Goal: Task Accomplishment & Management: Manage account settings

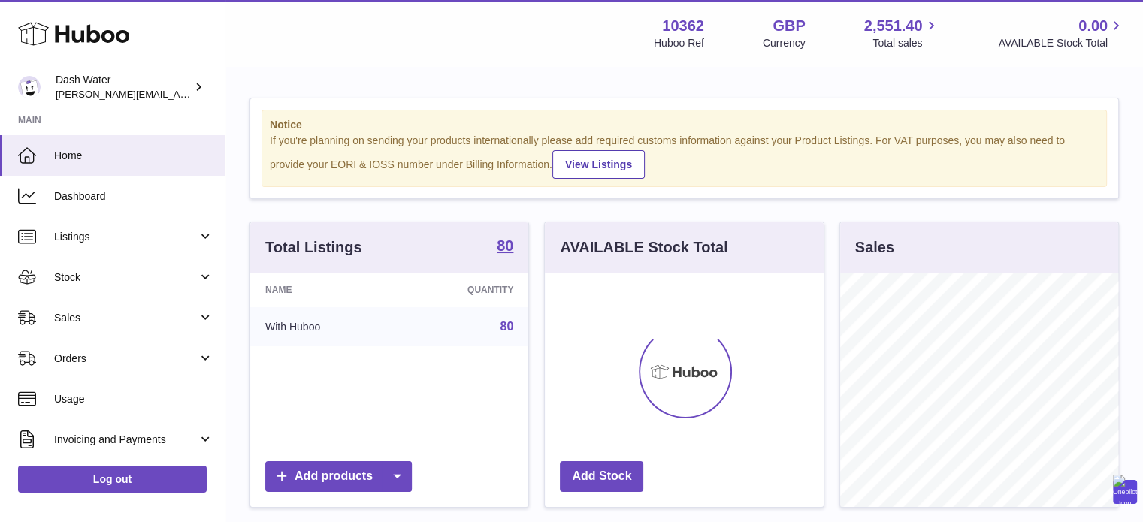
scroll to position [234, 282]
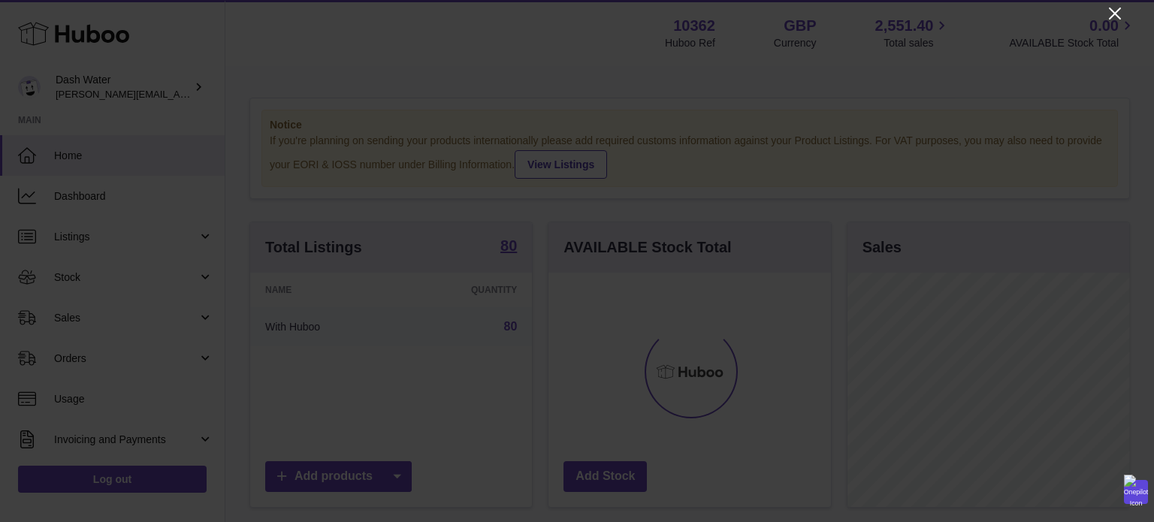
click at [1114, 11] on icon "Close" at bounding box center [1115, 14] width 18 height 18
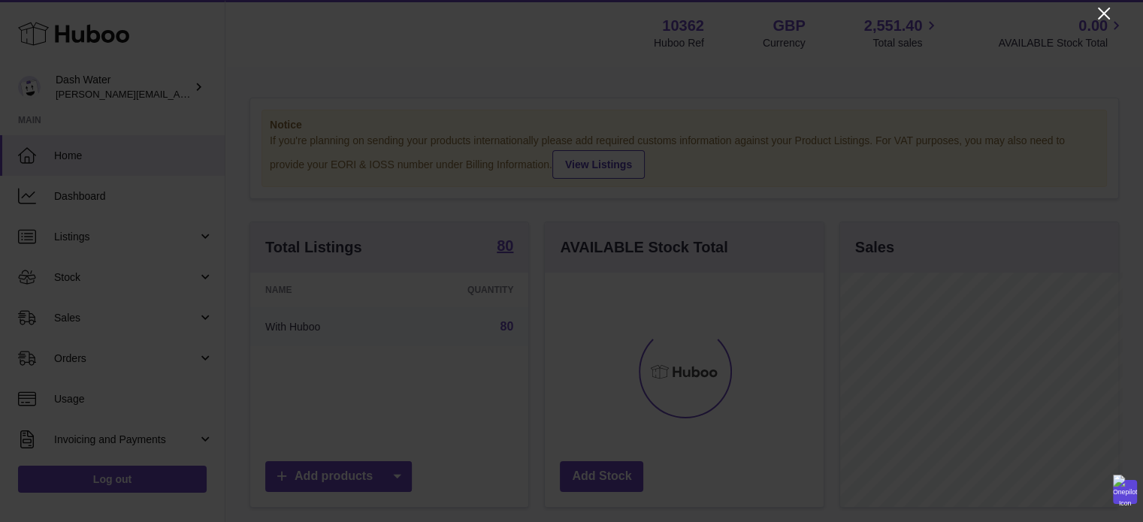
scroll to position [751267, 751222]
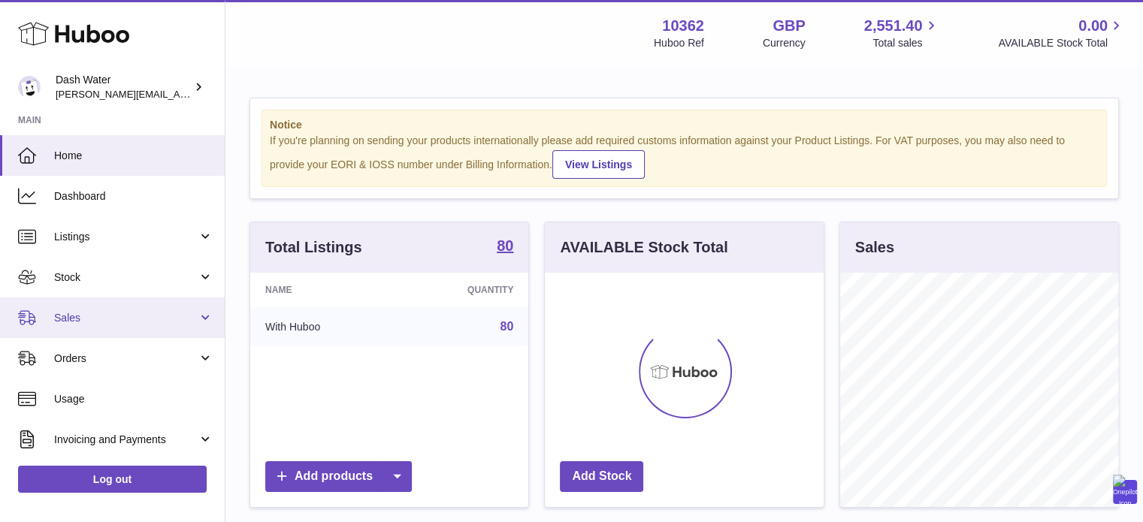
click at [42, 323] on link "Sales" at bounding box center [112, 318] width 225 height 41
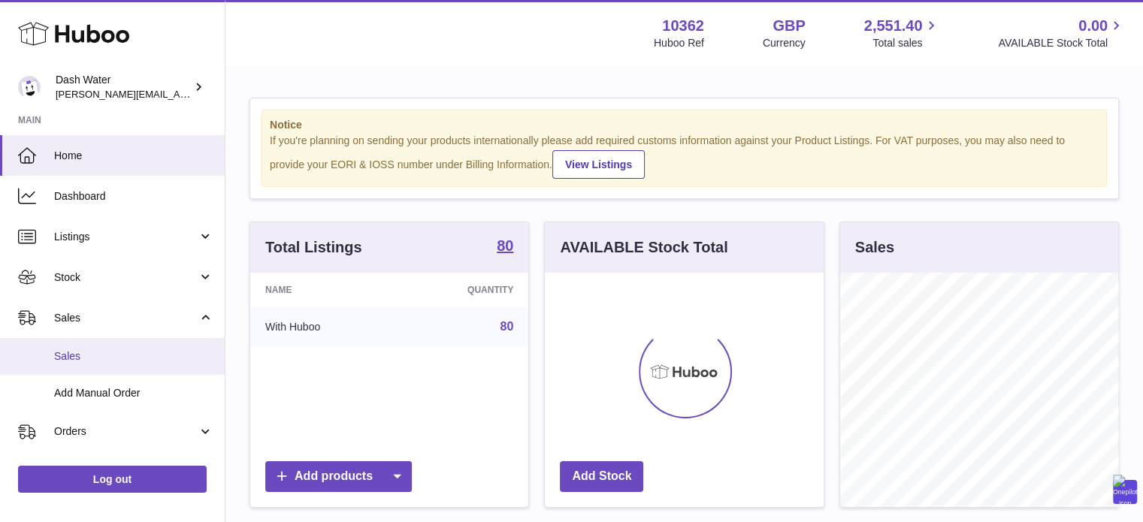
click at [84, 350] on span "Sales" at bounding box center [133, 356] width 159 height 14
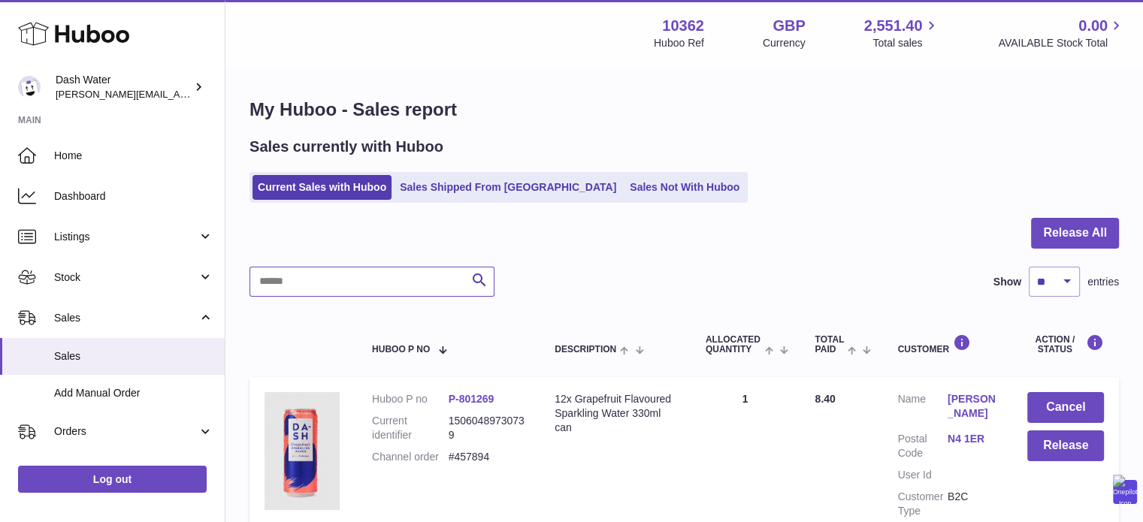
click at [351, 279] on input "text" at bounding box center [371, 282] width 245 height 30
paste input "******"
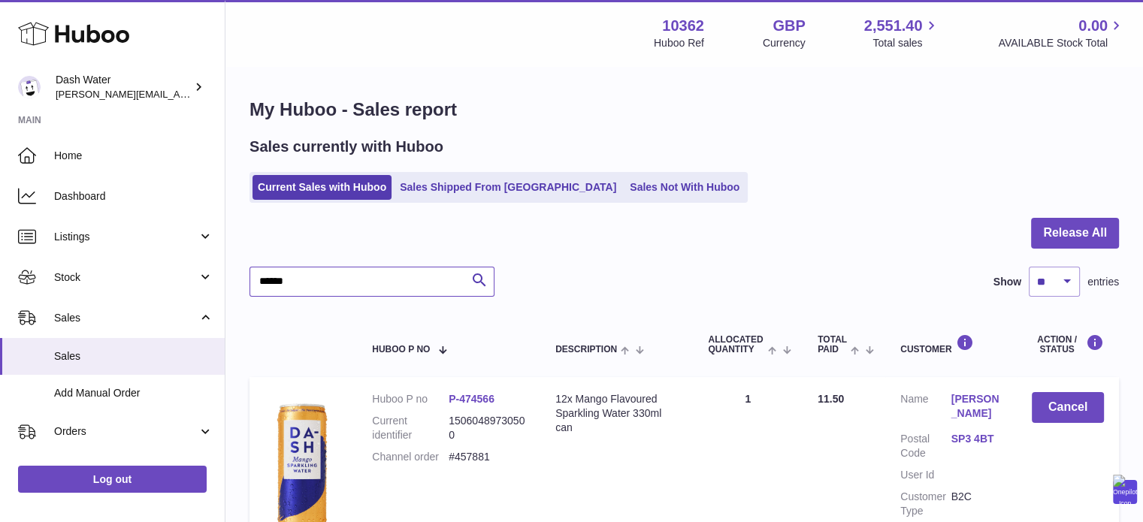
type input "******"
click at [1080, 407] on button "Cancel" at bounding box center [1068, 407] width 72 height 31
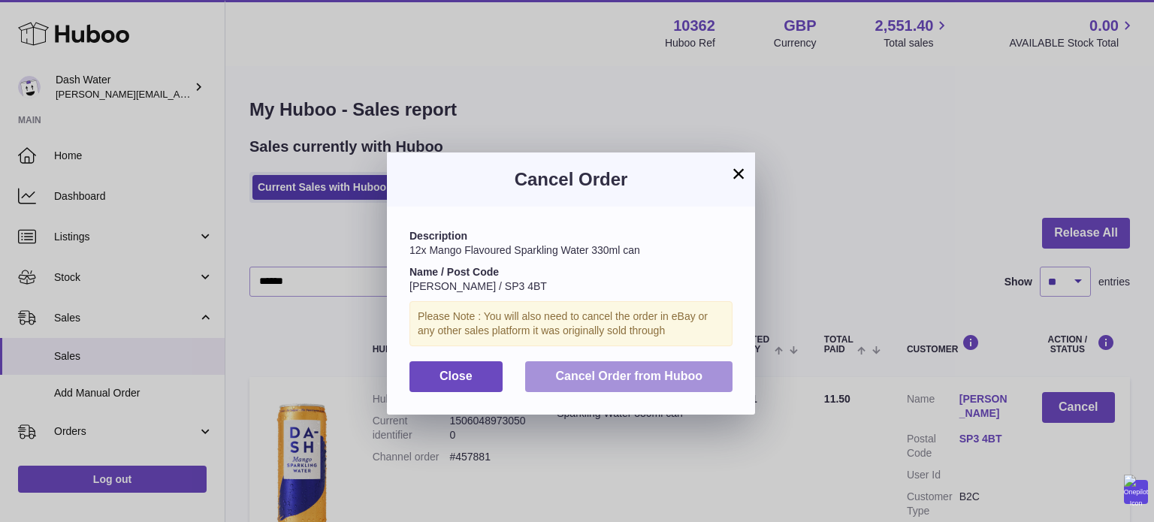
click at [658, 372] on span "Cancel Order from Huboo" at bounding box center [628, 376] width 147 height 13
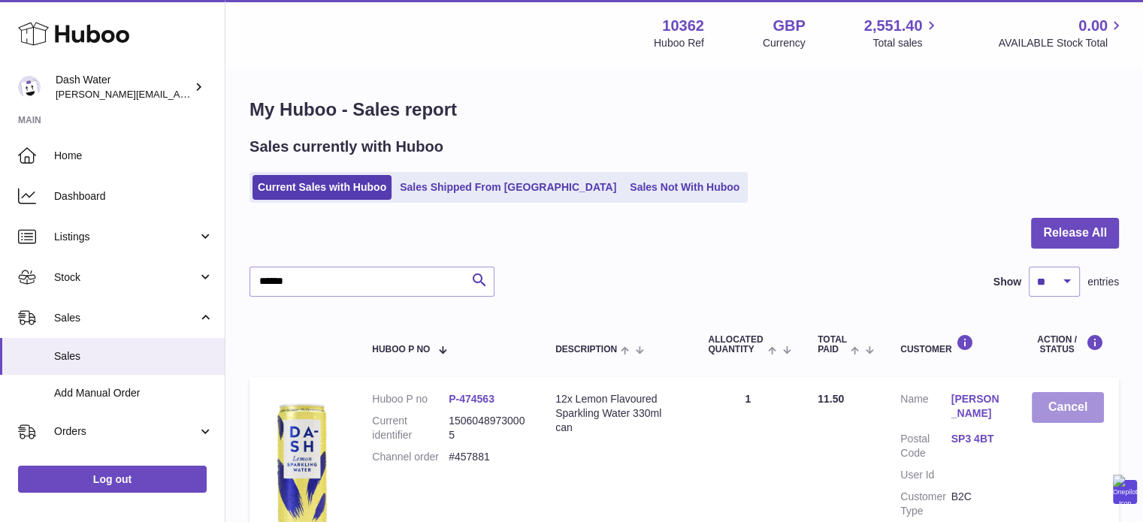
click at [1071, 410] on button "Cancel" at bounding box center [1068, 407] width 72 height 31
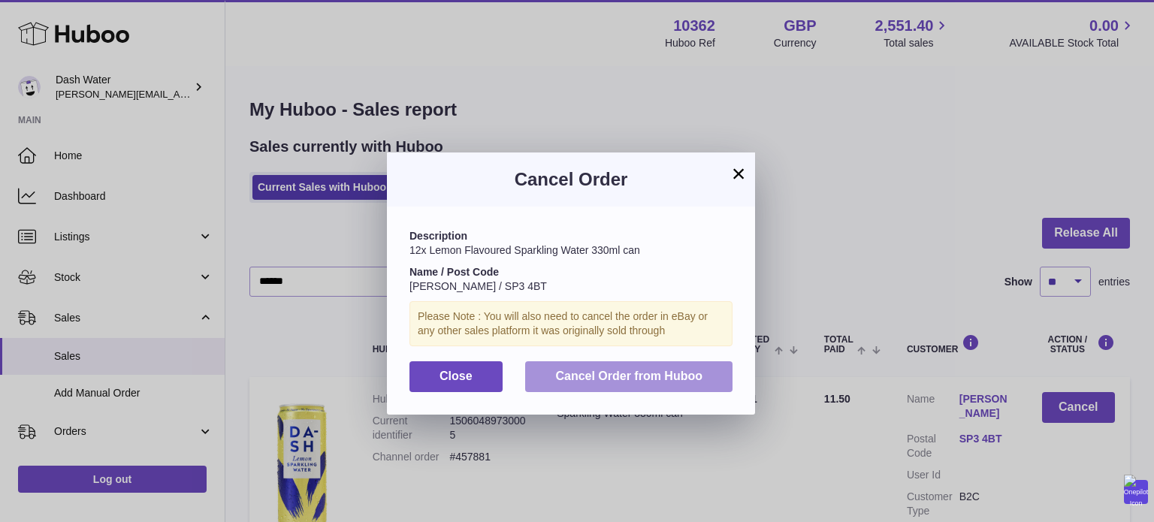
click at [658, 374] on span "Cancel Order from Huboo" at bounding box center [628, 376] width 147 height 13
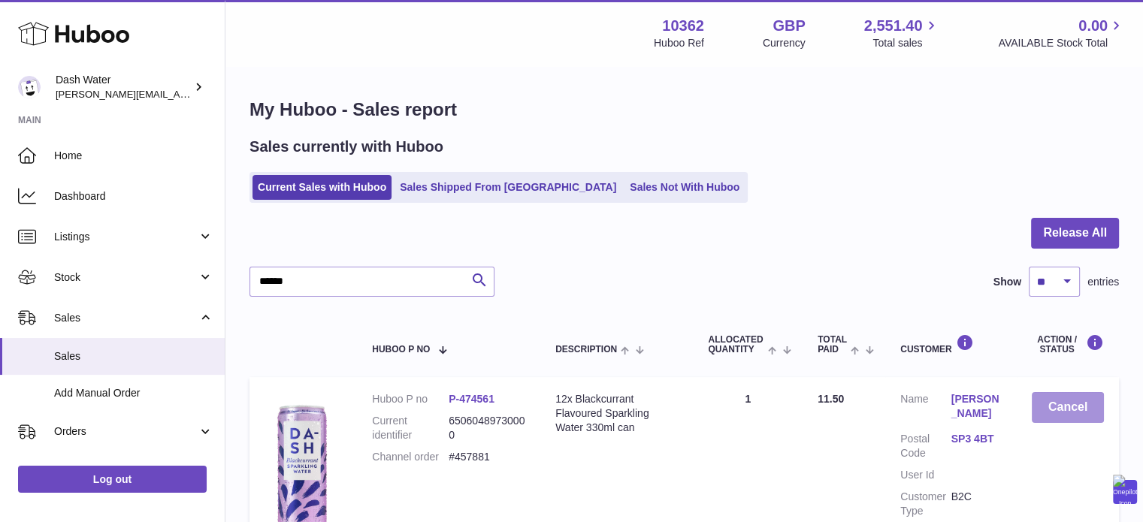
click at [1080, 404] on button "Cancel" at bounding box center [1068, 407] width 72 height 31
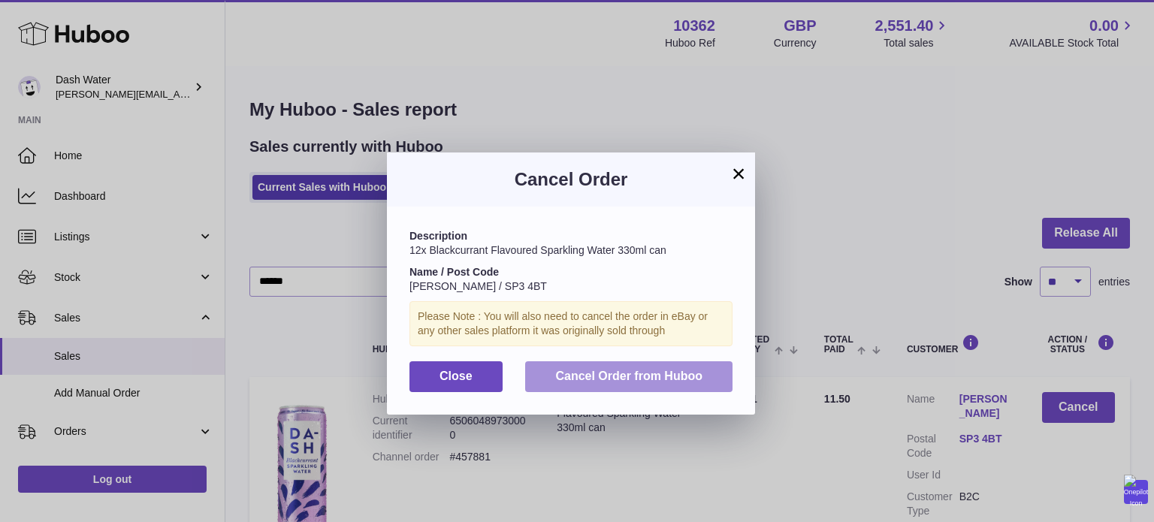
click at [670, 382] on span "Cancel Order from Huboo" at bounding box center [628, 376] width 147 height 13
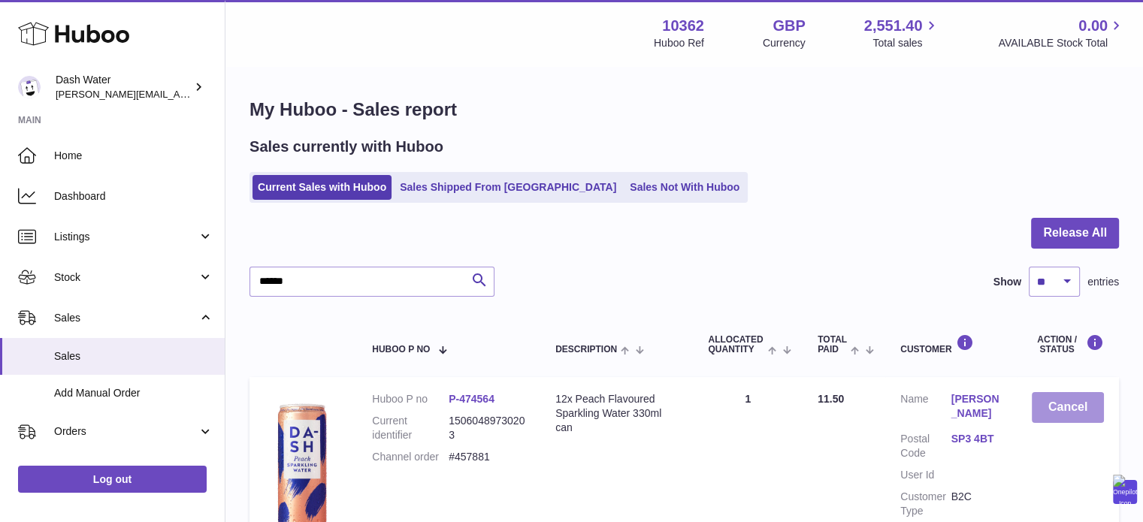
click at [1090, 411] on button "Cancel" at bounding box center [1068, 407] width 72 height 31
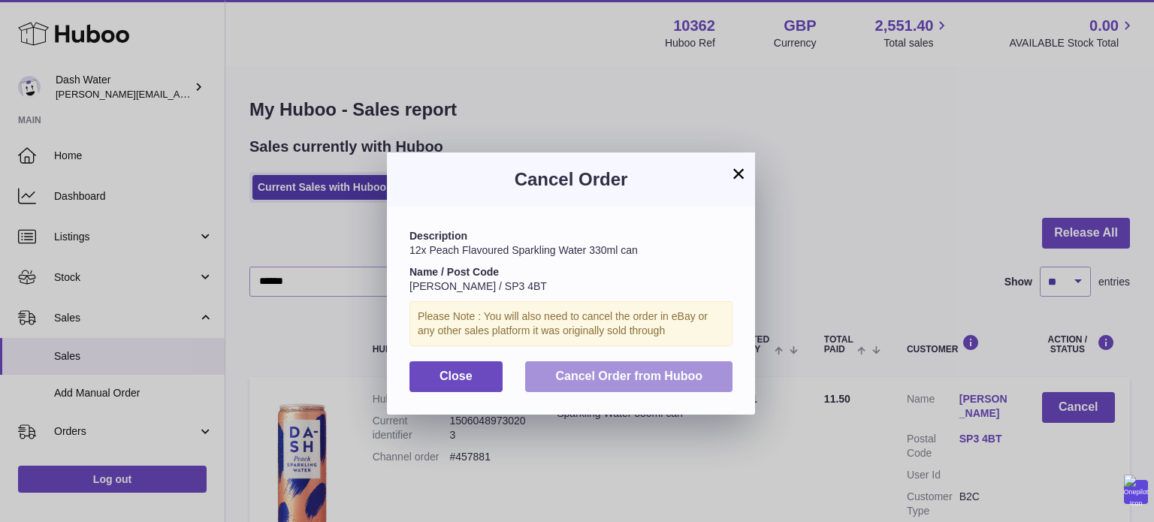
click at [667, 371] on span "Cancel Order from Huboo" at bounding box center [628, 376] width 147 height 13
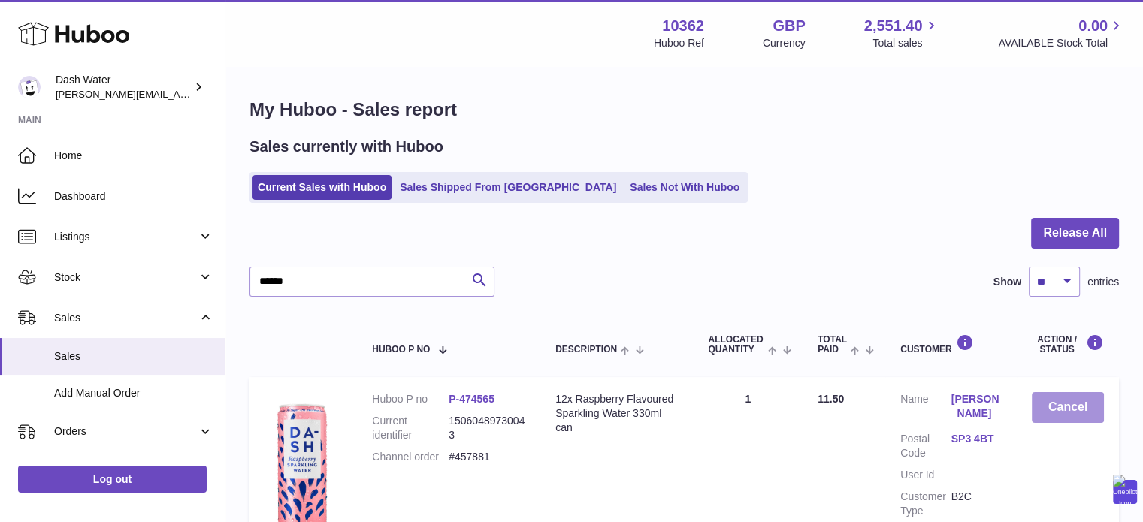
click at [1054, 400] on button "Cancel" at bounding box center [1068, 407] width 72 height 31
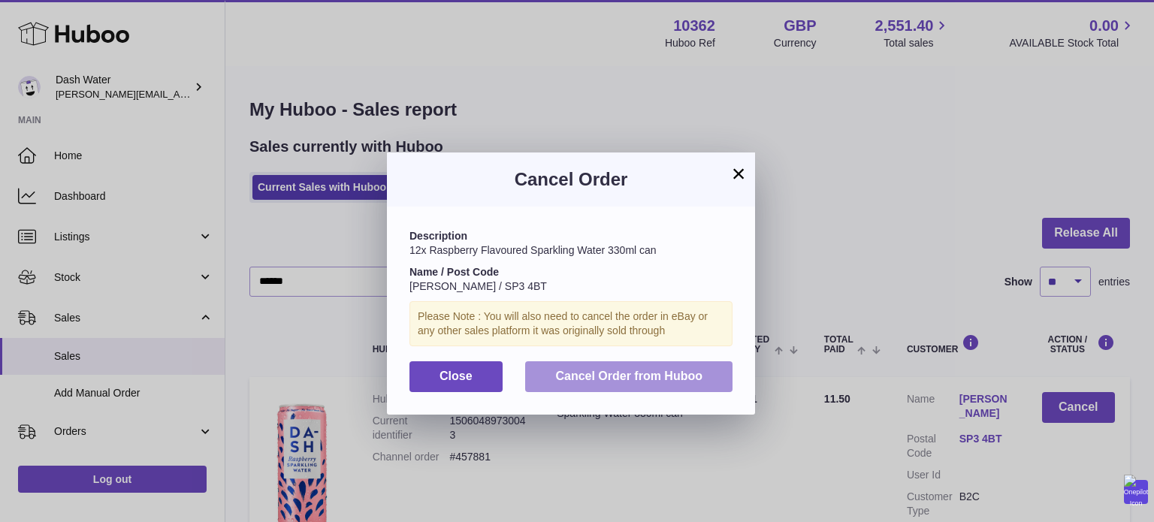
click at [687, 378] on span "Cancel Order from Huboo" at bounding box center [628, 376] width 147 height 13
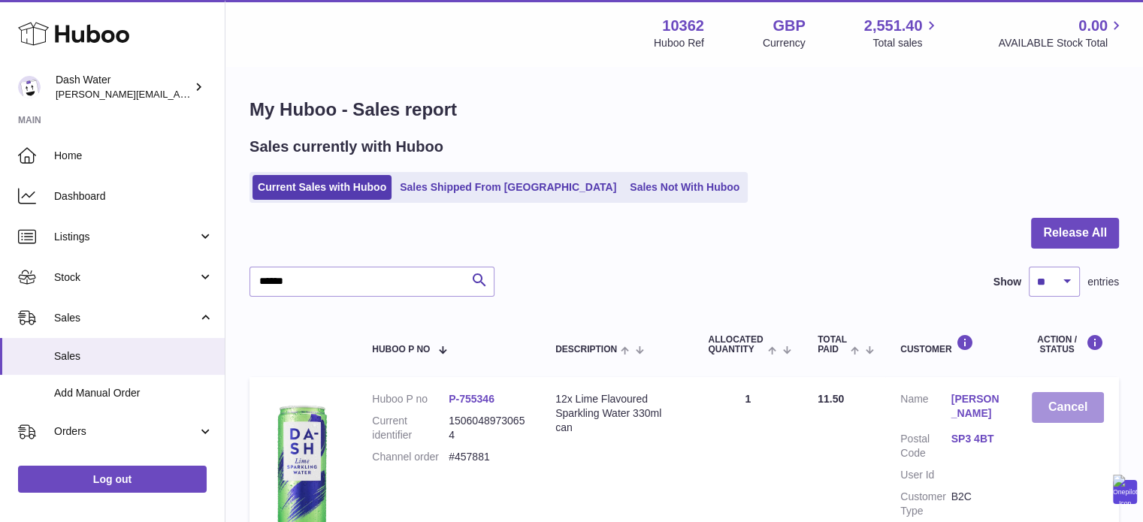
click at [1069, 407] on button "Cancel" at bounding box center [1068, 407] width 72 height 31
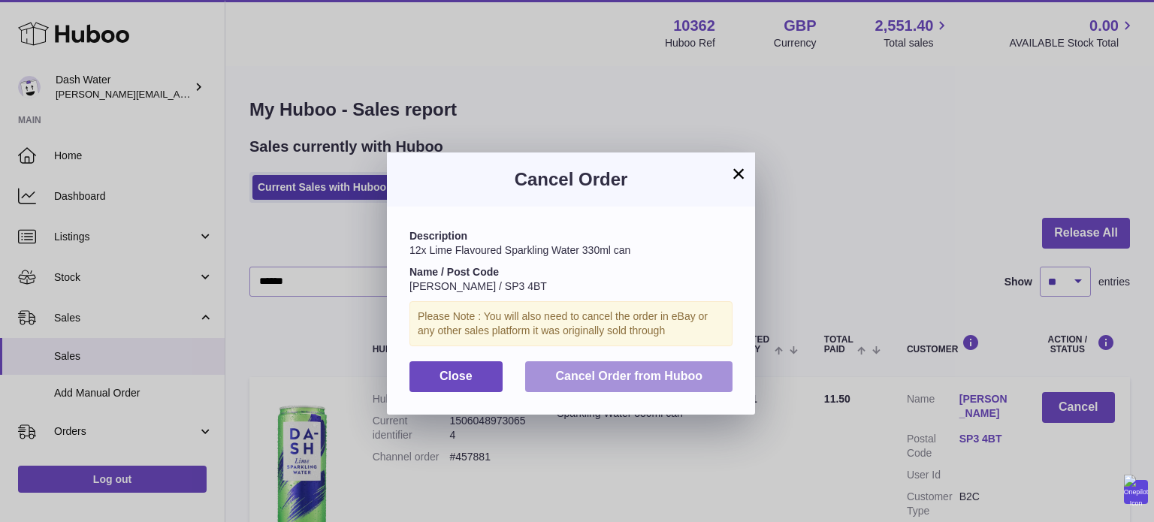
click at [665, 377] on span "Cancel Order from Huboo" at bounding box center [628, 376] width 147 height 13
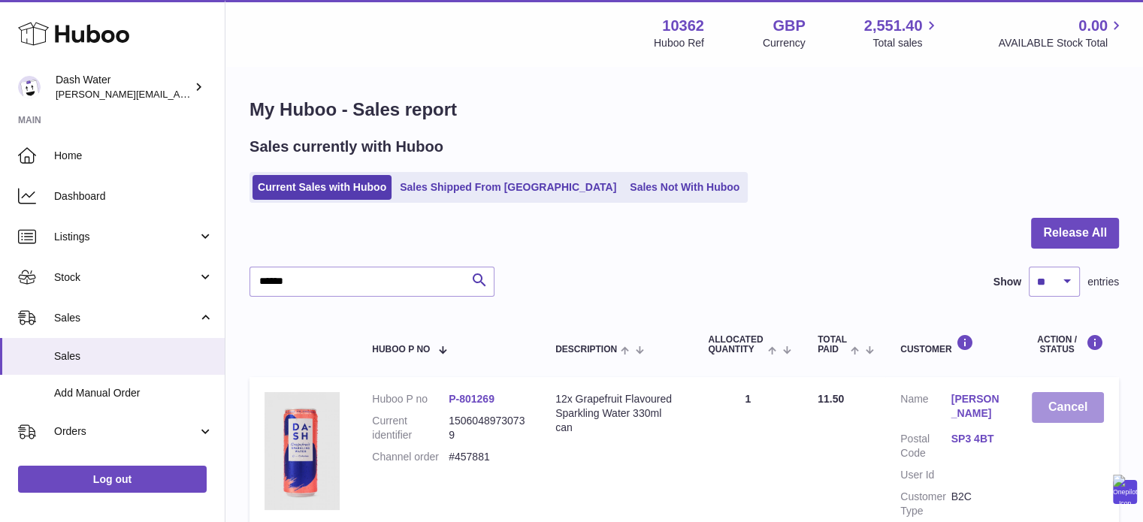
click at [1083, 413] on button "Cancel" at bounding box center [1068, 407] width 72 height 31
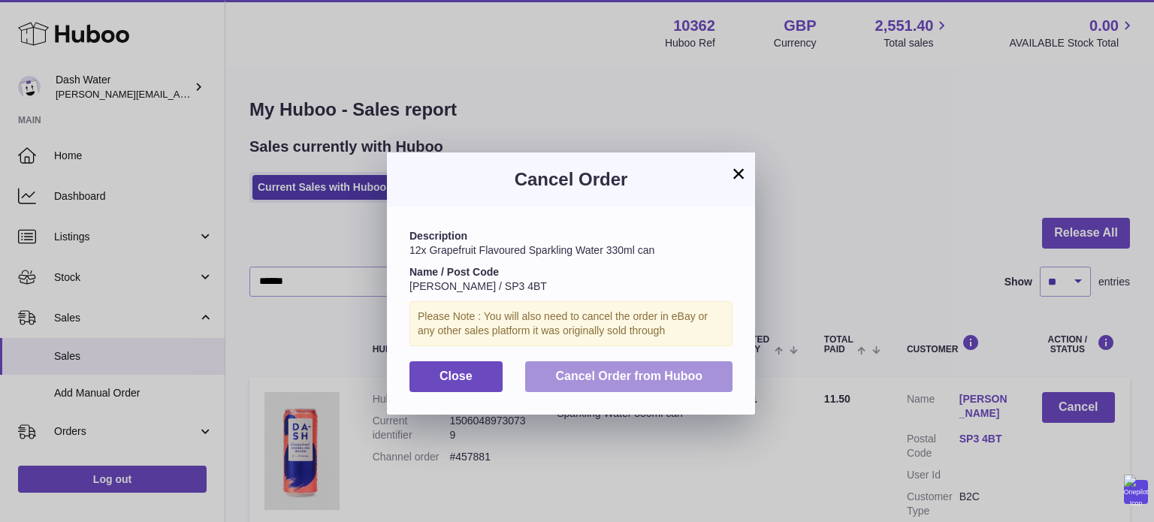
click at [646, 366] on button "Cancel Order from Huboo" at bounding box center [628, 376] width 207 height 31
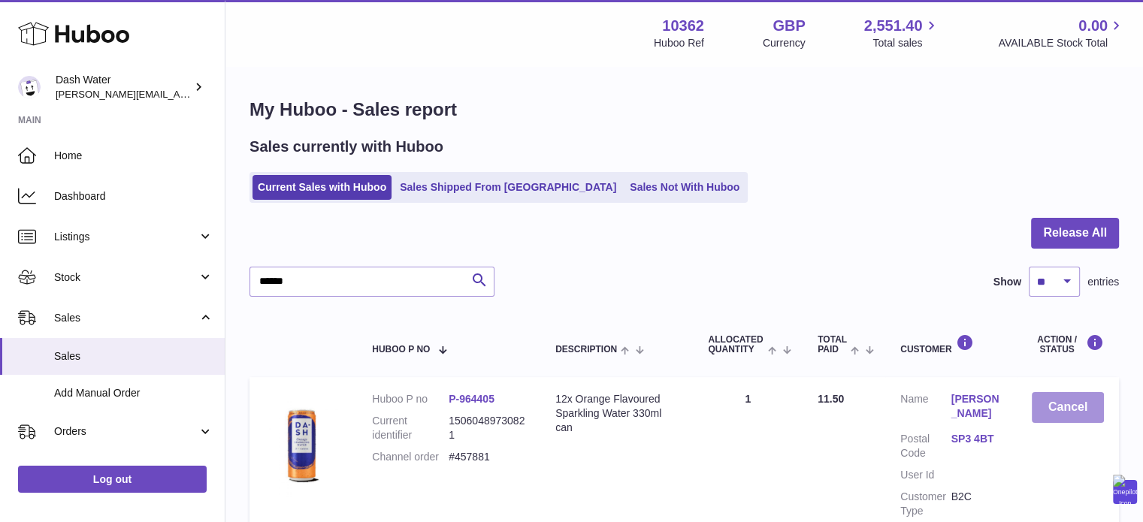
click at [1066, 402] on button "Cancel" at bounding box center [1068, 407] width 72 height 31
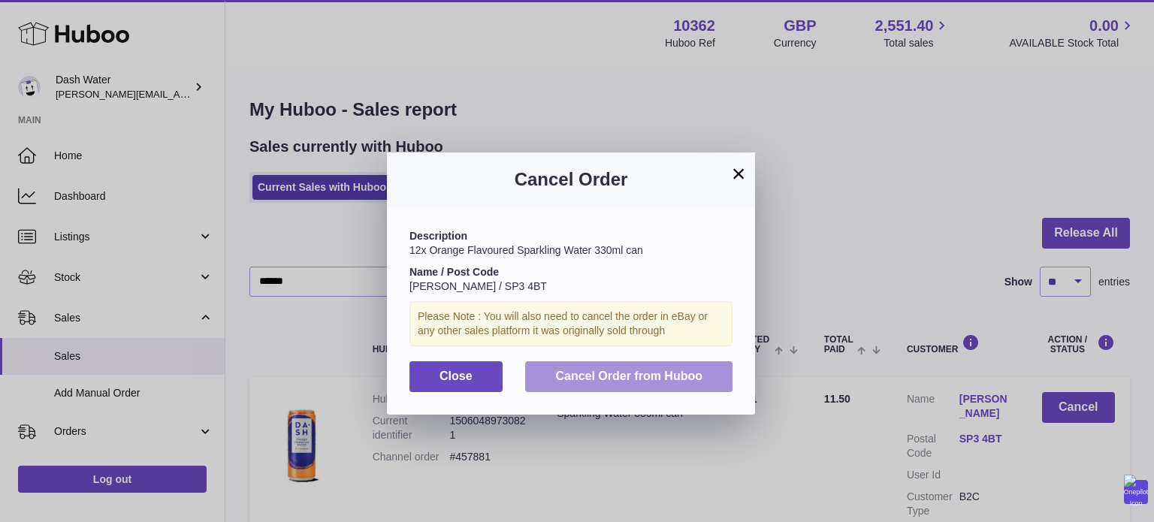
click at [633, 381] on span "Cancel Order from Huboo" at bounding box center [628, 376] width 147 height 13
